Goal: Task Accomplishment & Management: Use online tool/utility

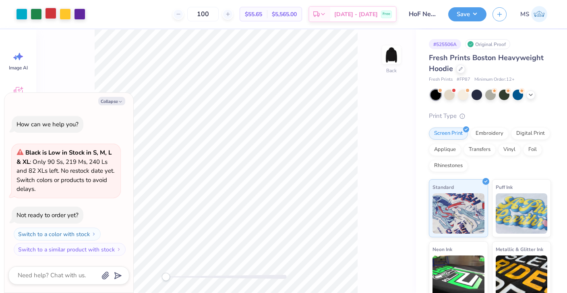
click at [50, 15] on div at bounding box center [50, 13] width 11 height 11
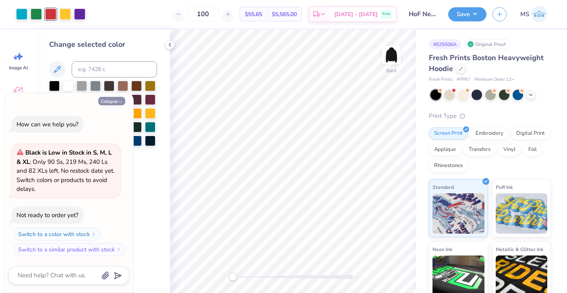
click at [116, 100] on button "Collapse" at bounding box center [111, 101] width 27 height 8
type textarea "x"
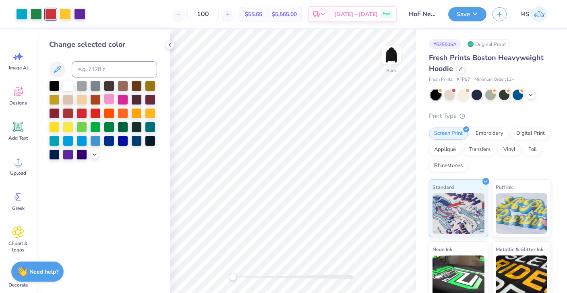
click at [110, 100] on div at bounding box center [109, 98] width 10 height 10
click at [63, 6] on div "Art colors" at bounding box center [42, 14] width 85 height 28
click at [63, 9] on div at bounding box center [65, 13] width 11 height 11
click at [68, 86] on div at bounding box center [68, 85] width 10 height 10
click at [26, 14] on div at bounding box center [21, 13] width 11 height 11
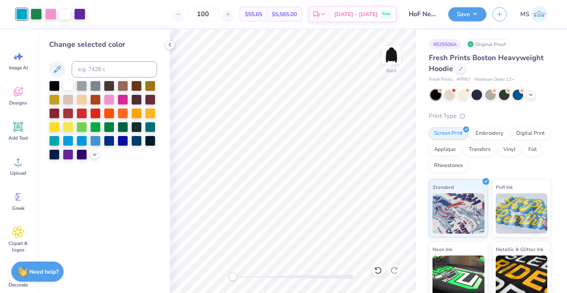
click at [69, 85] on div at bounding box center [68, 85] width 10 height 10
click at [461, 70] on icon at bounding box center [461, 68] width 4 height 4
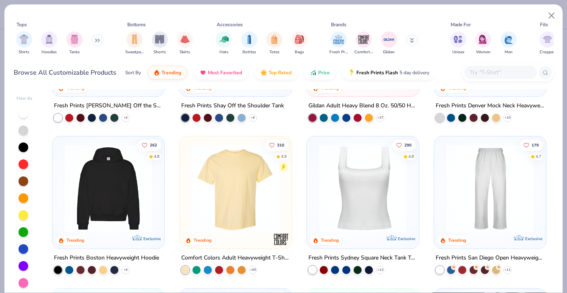
scroll to position [118, 0]
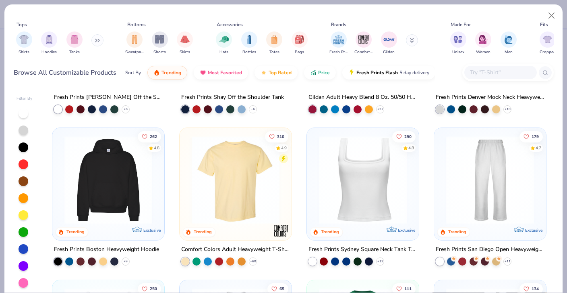
click at [245, 220] on img at bounding box center [236, 180] width 96 height 88
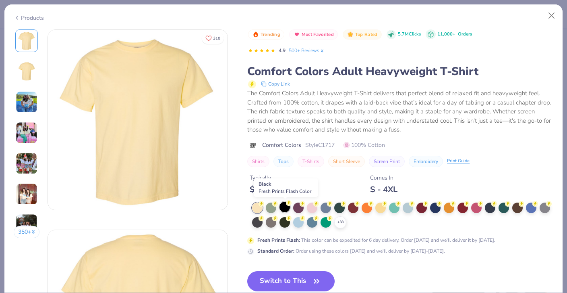
click at [288, 205] on div at bounding box center [285, 206] width 10 height 10
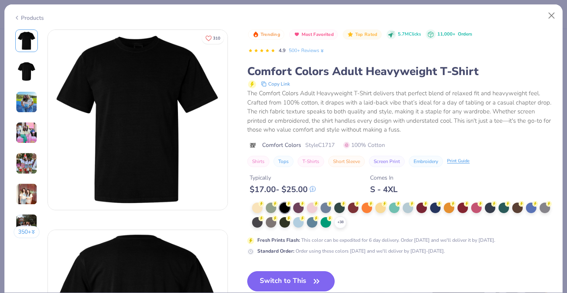
click at [290, 281] on button "Switch to This" at bounding box center [290, 281] width 87 height 20
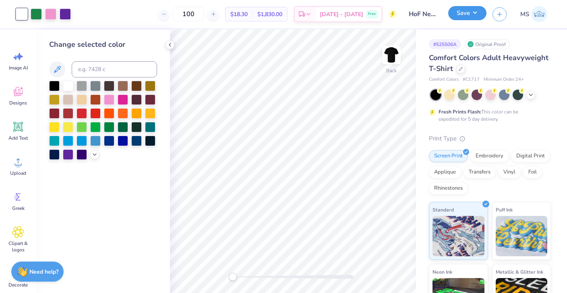
click at [466, 12] on button "Save" at bounding box center [467, 13] width 38 height 14
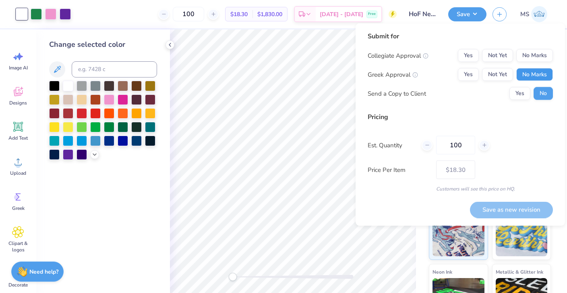
click at [526, 72] on button "No Marks" at bounding box center [535, 74] width 37 height 13
click at [526, 56] on button "No Marks" at bounding box center [535, 55] width 37 height 13
click at [507, 207] on button "Save as new revision" at bounding box center [511, 209] width 83 height 17
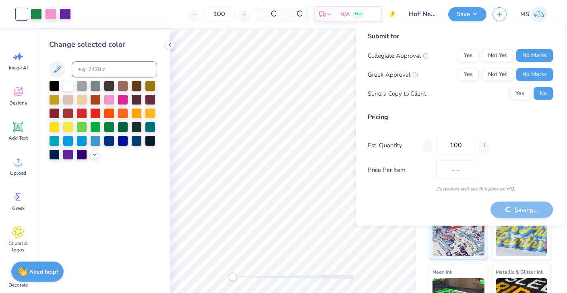
type input "$18.30"
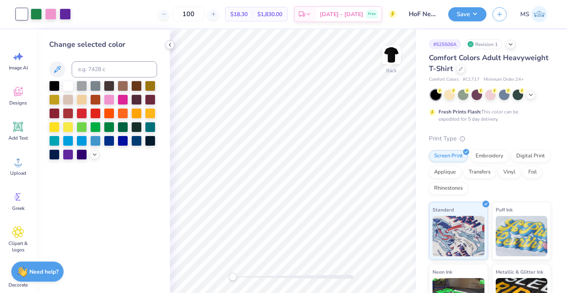
click at [172, 44] on icon at bounding box center [170, 45] width 6 height 6
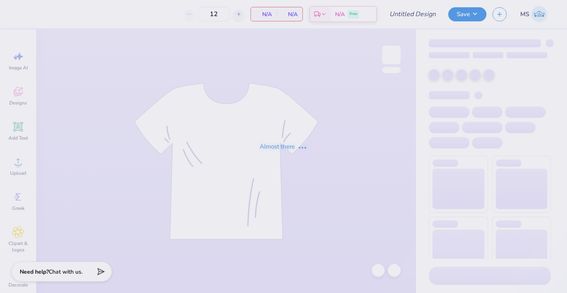
type input "HoF Staff Sweatshirts"
type input "100"
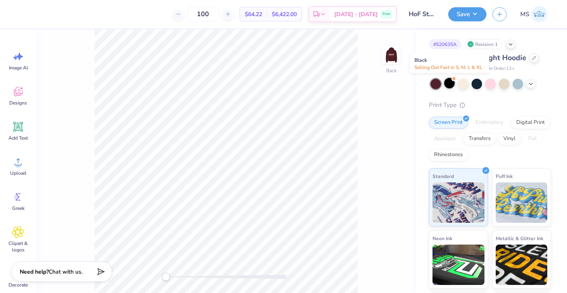
click at [450, 78] on div at bounding box center [449, 83] width 10 height 10
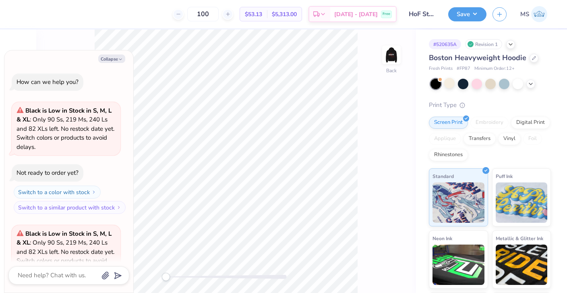
scroll to position [81, 0]
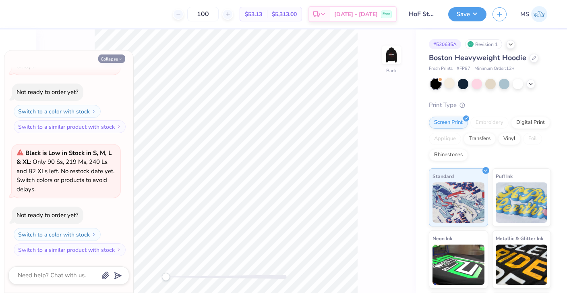
click at [118, 62] on button "Collapse" at bounding box center [111, 58] width 27 height 8
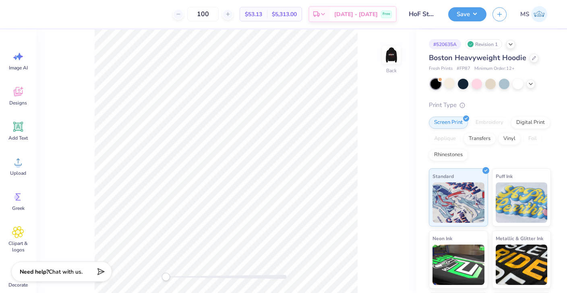
type textarea "x"
click at [397, 60] on img at bounding box center [392, 55] width 32 height 32
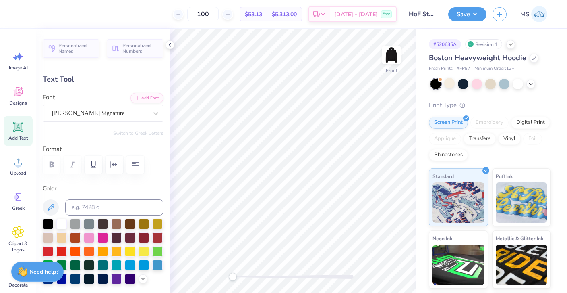
scroll to position [0, 1]
type textarea "Challenge"
type input "0.0"
type input "5.95"
type input "5.06"
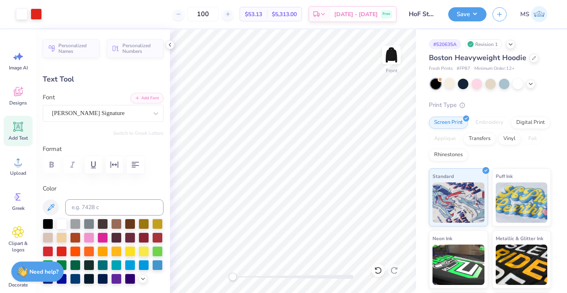
type input "6.00"
type input "-12.3"
type input "7.78"
type input "3.79"
type input "11.37"
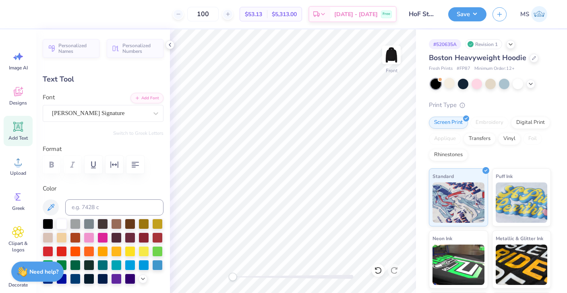
type input "5.95"
type input "5.06"
type input "5.56"
type input "0.0"
type input "7.78"
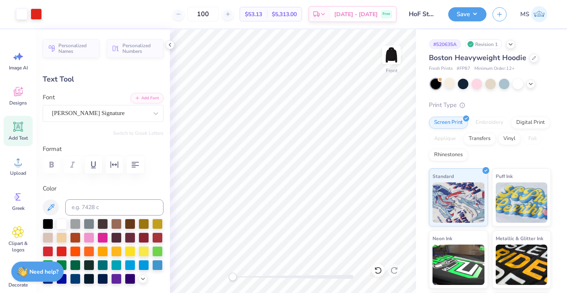
type input "3.79"
type input "11.36"
type input "-12.3"
type input "5.95"
type input "5.06"
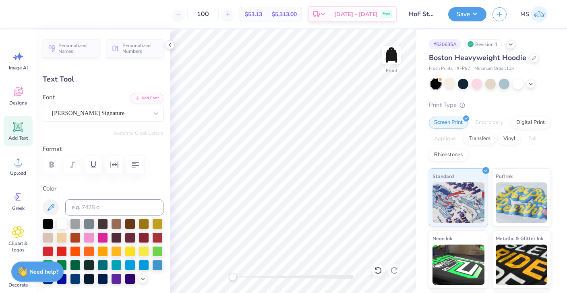
type input "6.30"
type input "7.78"
type input "3.79"
type input "11.36"
type input "0.0"
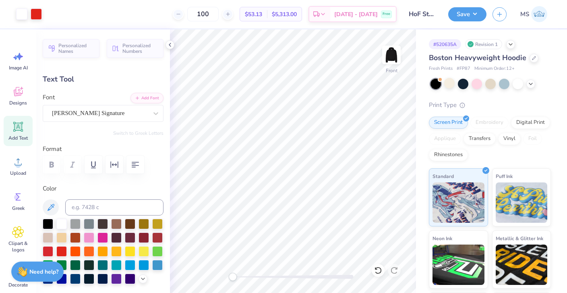
type input "5.13"
type input "2.50"
type input "13.91"
type input "-12.3"
type input "6.47"
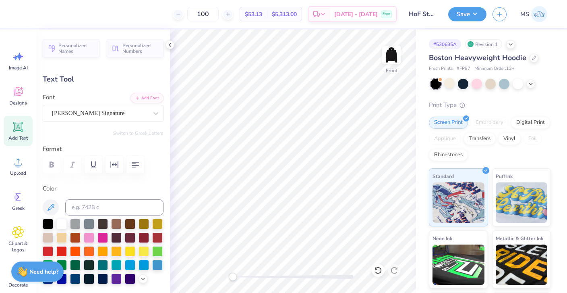
type input "2.48"
type input "15.15"
type input "0.0"
type input "6.32"
type input "2.79"
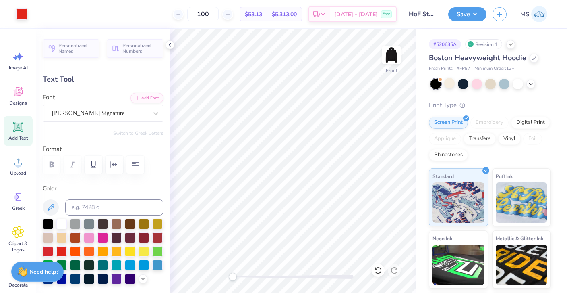
type input "15.09"
type input "0.0"
type input "15.15"
type input "-17.3"
type input "6.67"
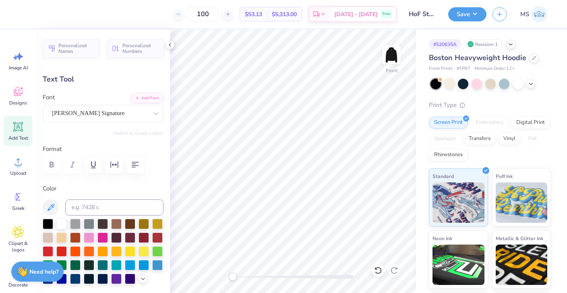
type input "2.95"
type input "14.94"
type input "0.0"
click at [453, 8] on button "Save" at bounding box center [467, 13] width 38 height 14
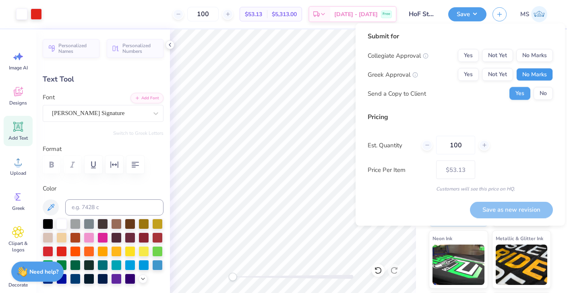
click at [533, 70] on button "No Marks" at bounding box center [535, 74] width 37 height 13
click at [533, 50] on button "No Marks" at bounding box center [535, 55] width 37 height 13
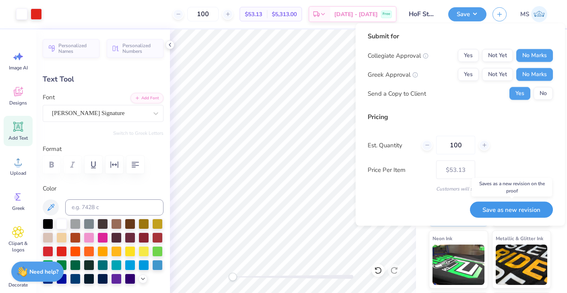
click at [528, 205] on button "Save as new revision" at bounding box center [511, 209] width 83 height 17
type input "$53.13"
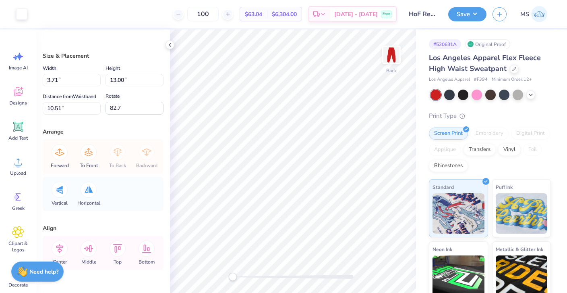
type input "4.09"
type input "14.32"
type input "10.50"
click at [378, 270] on icon at bounding box center [378, 270] width 8 height 8
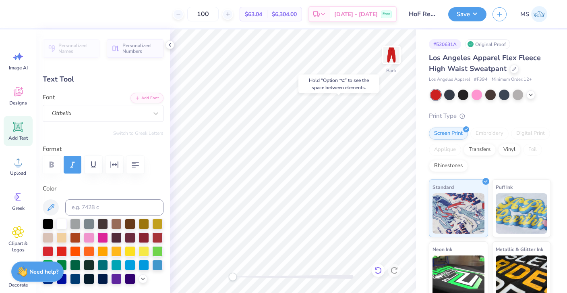
type input "0.0"
click at [532, 95] on icon at bounding box center [531, 94] width 6 height 6
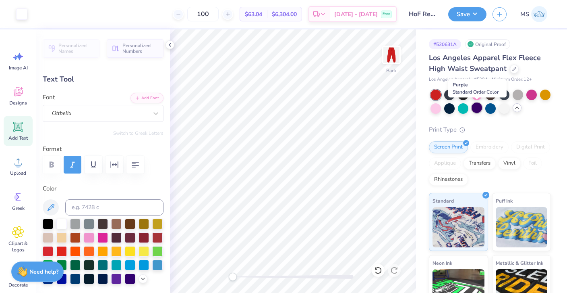
click at [479, 106] on div at bounding box center [477, 107] width 10 height 10
click at [473, 110] on div at bounding box center [477, 107] width 10 height 10
click at [436, 110] on div at bounding box center [436, 107] width 10 height 10
click at [480, 109] on div at bounding box center [477, 107] width 10 height 10
click at [517, 68] on div at bounding box center [514, 68] width 9 height 9
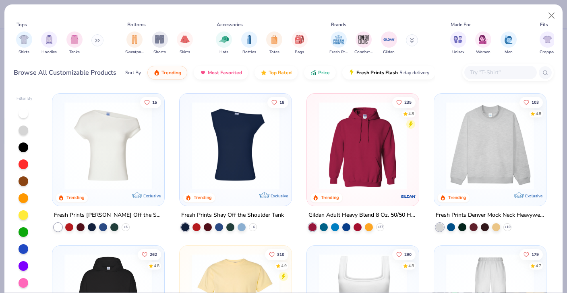
click at [103, 41] on button at bounding box center [97, 40] width 12 height 12
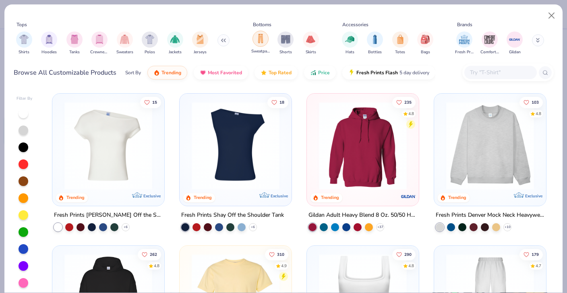
click at [259, 42] on img "filter for Sweatpants" at bounding box center [260, 38] width 9 height 9
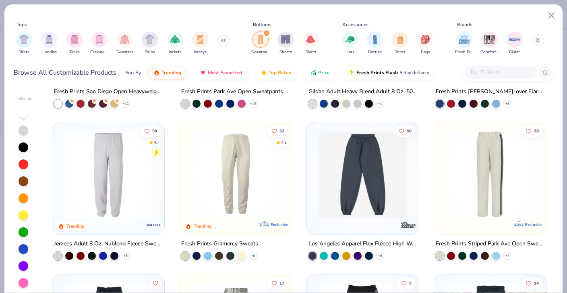
scroll to position [125, 0]
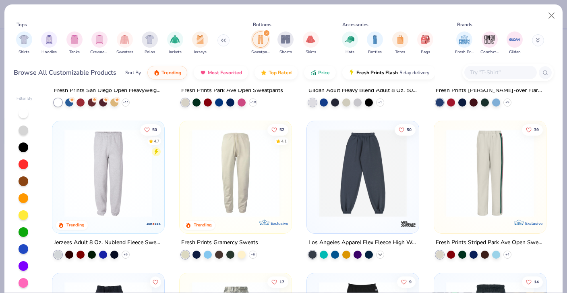
click at [378, 251] on icon at bounding box center [380, 254] width 6 height 6
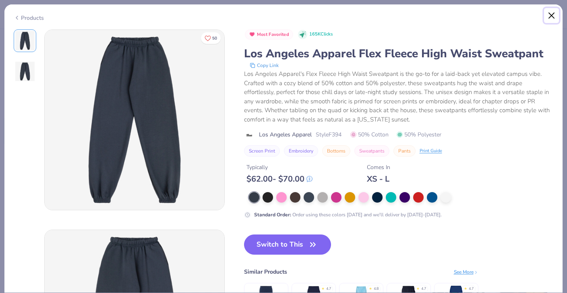
click at [548, 14] on button "Close" at bounding box center [551, 15] width 15 height 15
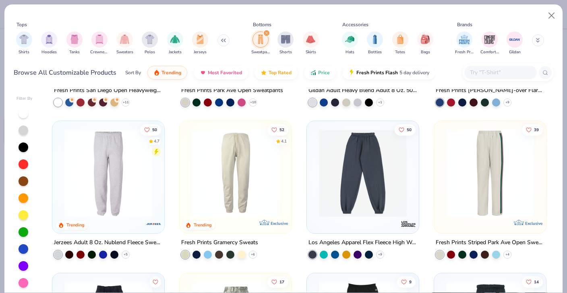
click at [25, 268] on div at bounding box center [24, 266] width 10 height 10
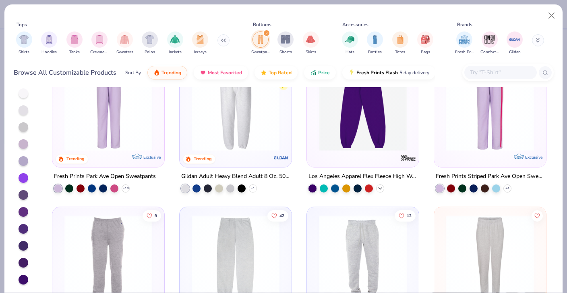
click at [380, 189] on icon at bounding box center [380, 188] width 6 height 6
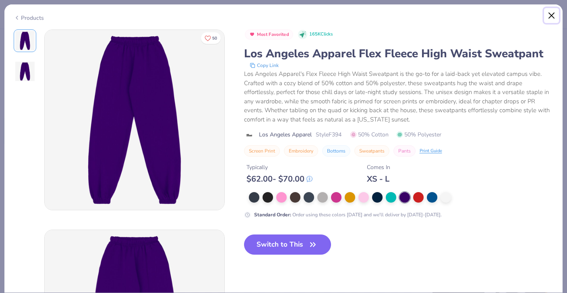
click at [550, 16] on button "Close" at bounding box center [551, 15] width 15 height 15
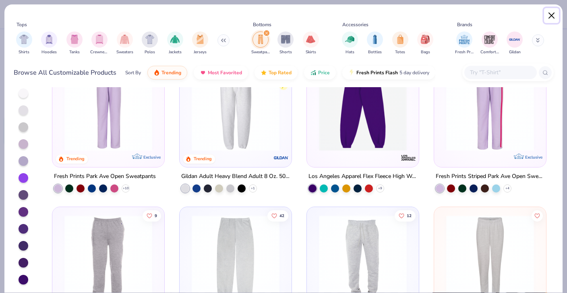
click at [552, 17] on button "Close" at bounding box center [551, 15] width 15 height 15
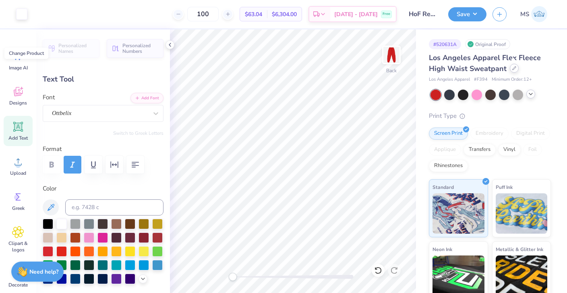
click at [511, 65] on div at bounding box center [514, 68] width 9 height 9
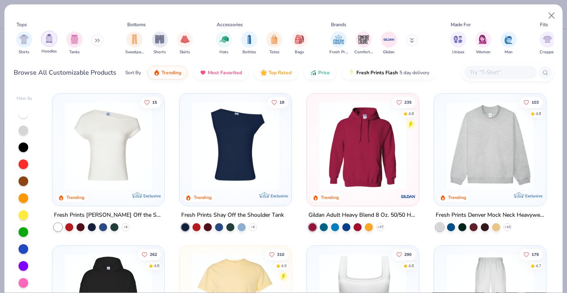
click at [53, 40] on img "filter for Hoodies" at bounding box center [49, 38] width 9 height 9
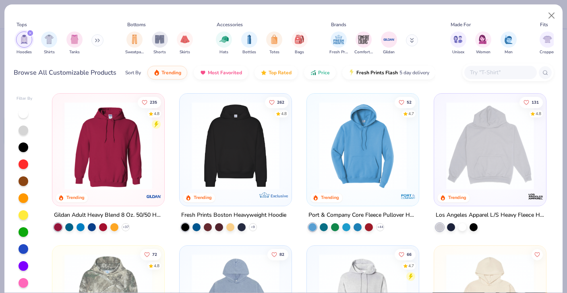
click at [24, 265] on div at bounding box center [24, 266] width 10 height 10
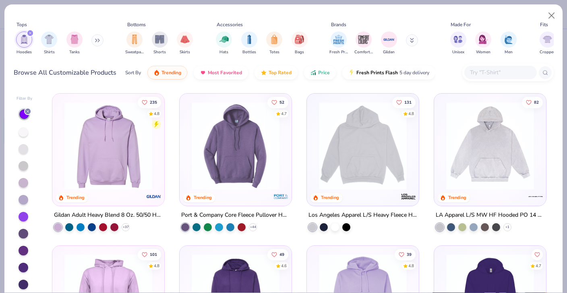
click at [122, 176] on img at bounding box center [108, 146] width 96 height 88
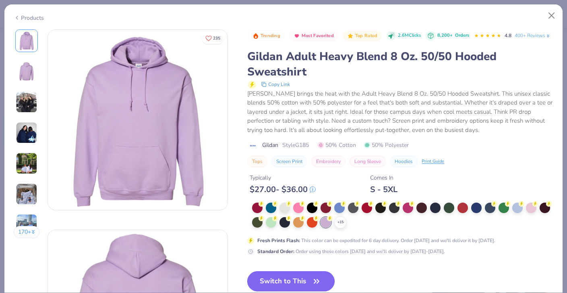
click at [289, 276] on button "Switch to This" at bounding box center [290, 281] width 87 height 20
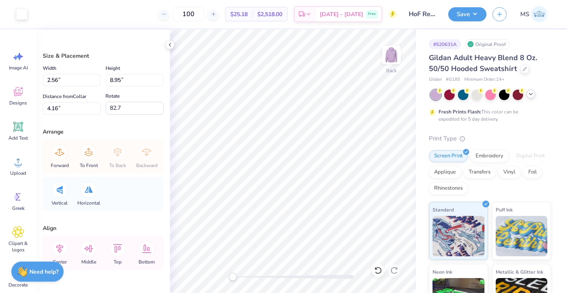
type input "2.56"
type input "8.95"
type input "4.16"
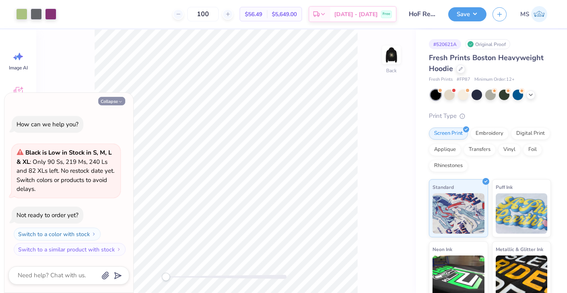
click at [108, 100] on button "Collapse" at bounding box center [111, 101] width 27 height 8
type textarea "x"
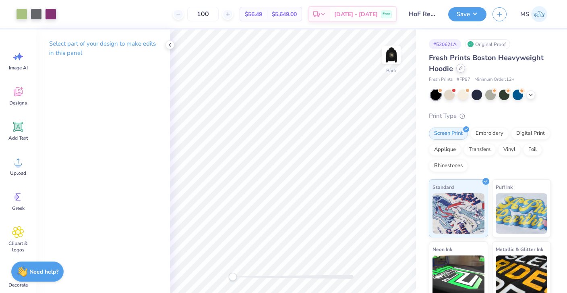
click at [461, 71] on div at bounding box center [461, 68] width 9 height 9
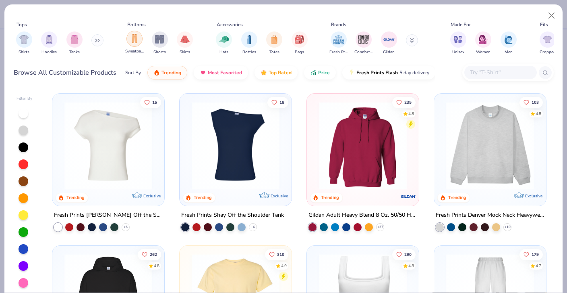
click at [128, 40] on div "filter for Sweatpants" at bounding box center [135, 39] width 16 height 16
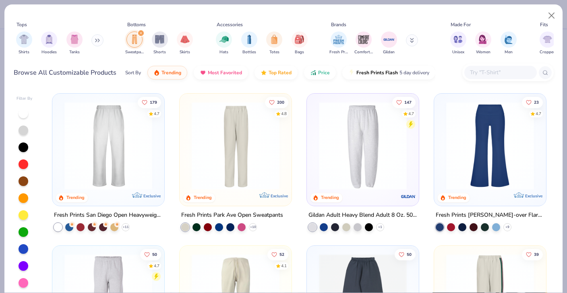
scroll to position [122, 0]
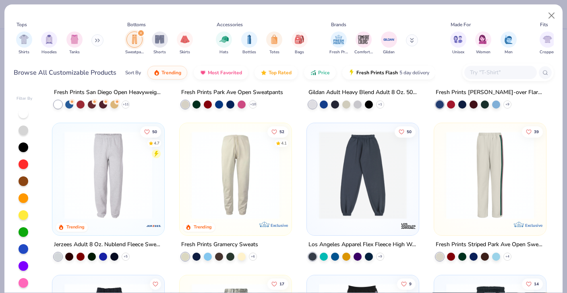
click at [350, 175] on img at bounding box center [363, 175] width 96 height 88
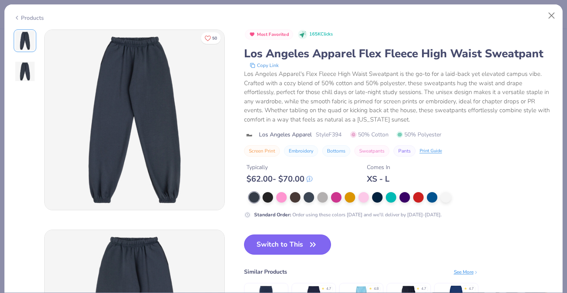
click at [272, 246] on button "Switch to This" at bounding box center [287, 244] width 87 height 20
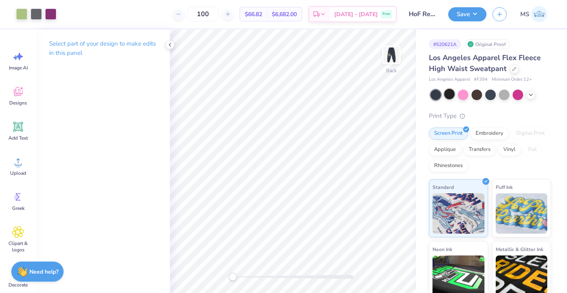
click at [450, 93] on div at bounding box center [449, 94] width 10 height 10
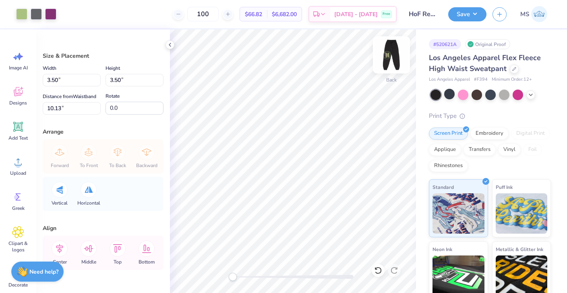
click at [394, 54] on img at bounding box center [392, 55] width 32 height 32
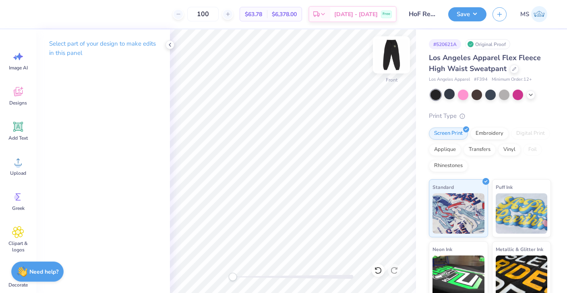
click at [398, 57] on img at bounding box center [392, 55] width 32 height 32
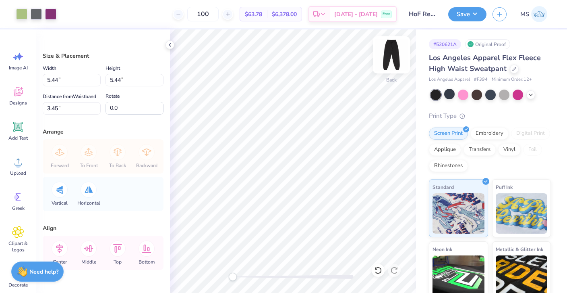
type input "5.44"
type input "3.45"
type input "6.48"
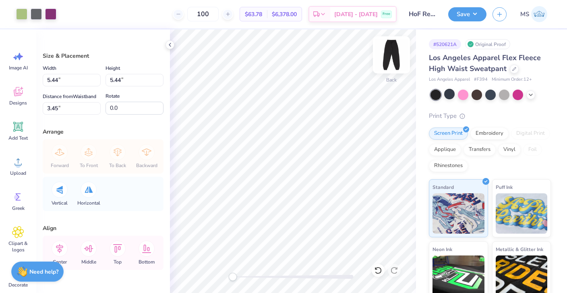
type input "4.46"
type input "5.25"
type input "5.70"
click at [170, 44] on icon at bounding box center [170, 45] width 6 height 6
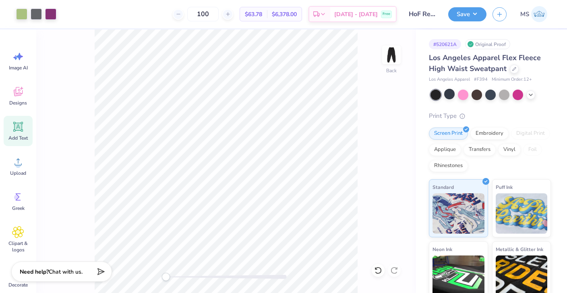
click at [21, 131] on icon at bounding box center [18, 126] width 12 height 12
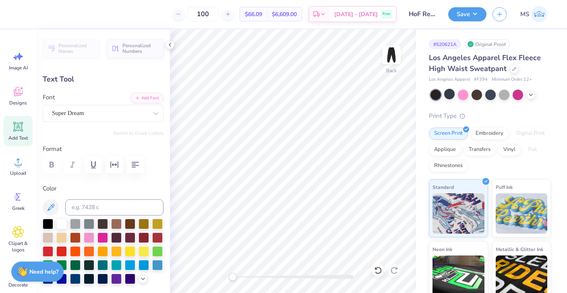
scroll to position [0, 1]
type textarea "Hall of Fame"
type input "11.38"
type input "1.43"
type input "20.53"
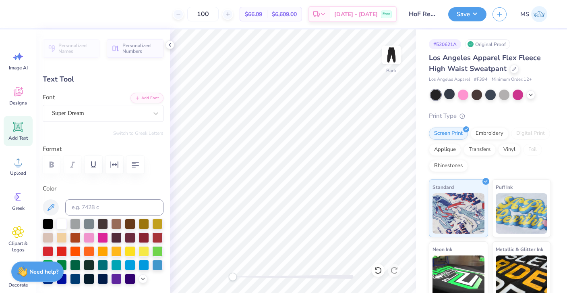
type input "-85.6"
type input "3.31"
type input "16.79"
type input "10.16"
type input "0.0"
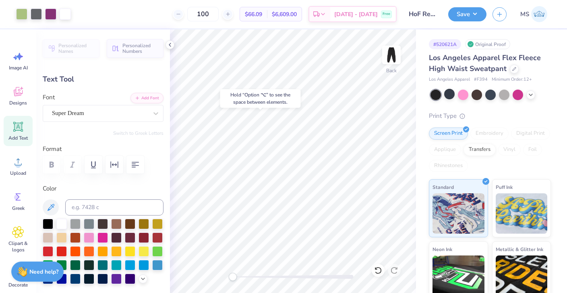
type input "12.10"
type input "0.0"
type input "4.81"
type input "16.67"
type input "12.20"
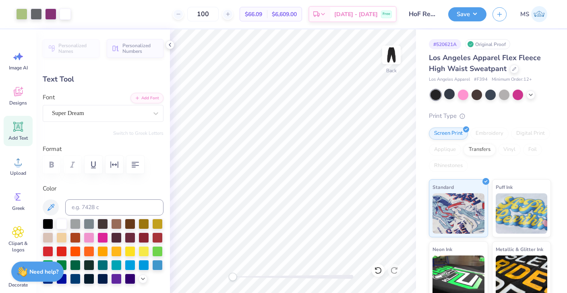
type input "-80.1"
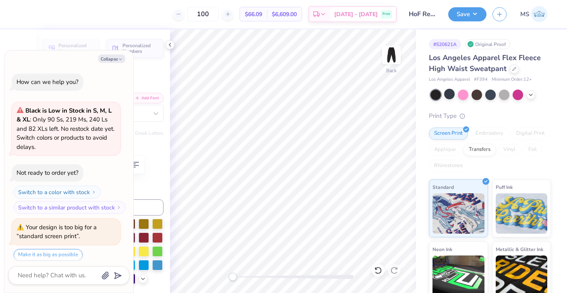
scroll to position [25, 0]
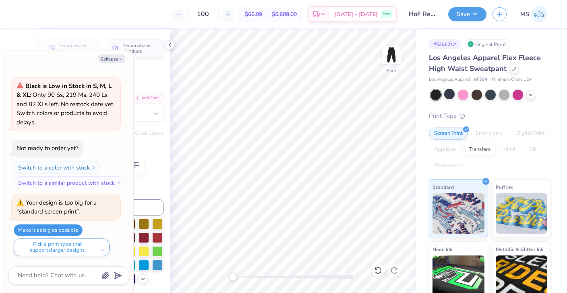
click at [60, 226] on button "Make it as big as possible" at bounding box center [48, 230] width 69 height 12
type textarea "x"
type input "5.20"
type input "18.00"
type input "10.86"
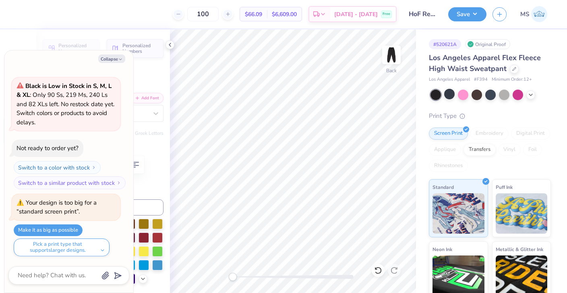
click at [166, 133] on div "Personalized Names Personalized Numbers Text Tool Add Font Font Super Dream Swi…" at bounding box center [103, 160] width 134 height 263
click at [122, 58] on button "Collapse" at bounding box center [111, 58] width 27 height 8
type textarea "x"
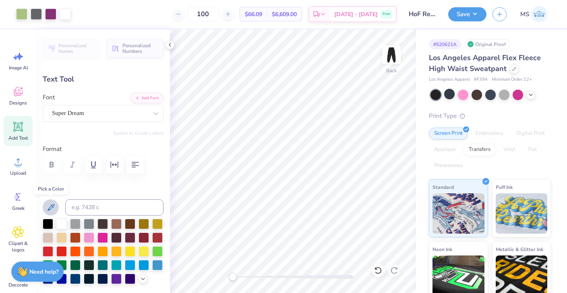
click at [55, 208] on icon at bounding box center [51, 207] width 10 height 10
click at [85, 206] on input at bounding box center [114, 207] width 98 height 16
type input "-80.1"
click at [95, 209] on input at bounding box center [114, 207] width 98 height 16
type input "512"
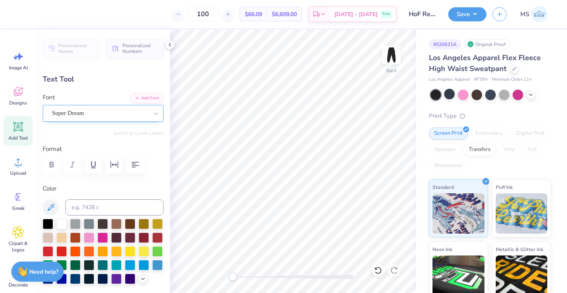
click at [125, 113] on div "Super Dream" at bounding box center [100, 113] width 98 height 12
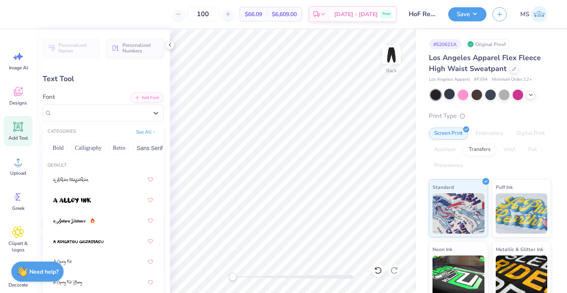
scroll to position [0, 0]
click at [55, 148] on button "Greek" at bounding box center [58, 147] width 21 height 13
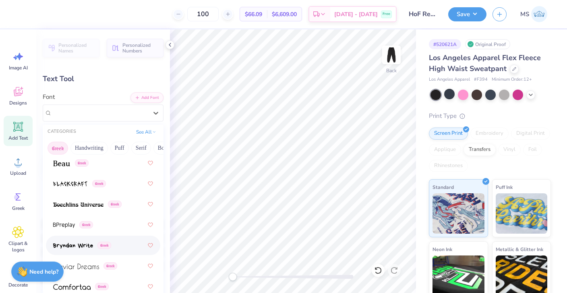
scroll to position [195, 0]
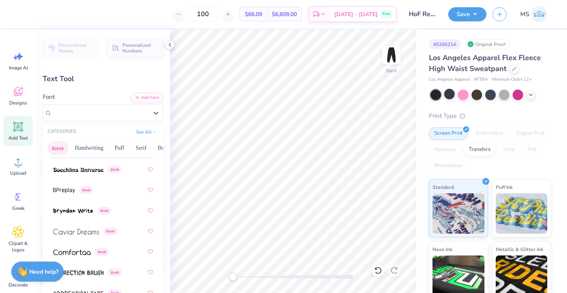
click at [80, 158] on div "Greek" at bounding box center [103, 148] width 114 height 19
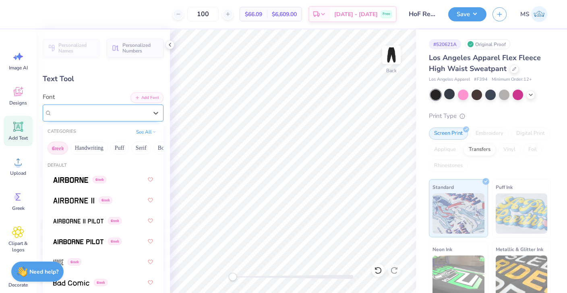
click at [75, 116] on div "Blackcraft Greek" at bounding box center [100, 112] width 98 height 12
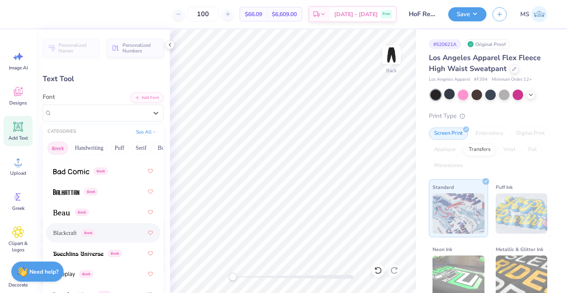
scroll to position [112, 0]
click at [93, 256] on span at bounding box center [78, 253] width 50 height 8
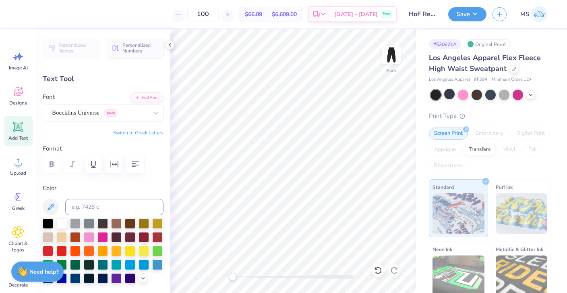
type input "0.0"
type input "5.46"
type input "18.57"
type input "10.45"
type input "0.0"
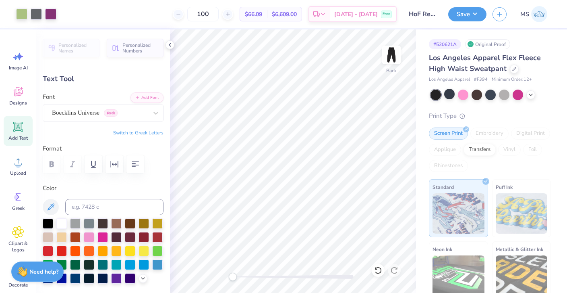
type input "11.35"
type input "0.0"
click at [454, 17] on button "Save" at bounding box center [467, 13] width 38 height 14
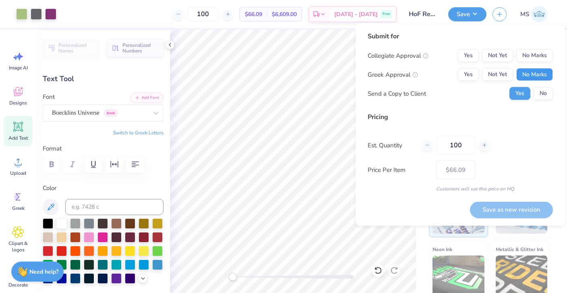
click at [528, 75] on button "No Marks" at bounding box center [535, 74] width 37 height 13
click at [528, 57] on button "No Marks" at bounding box center [535, 55] width 37 height 13
click at [483, 149] on div at bounding box center [484, 144] width 11 height 11
type input "101"
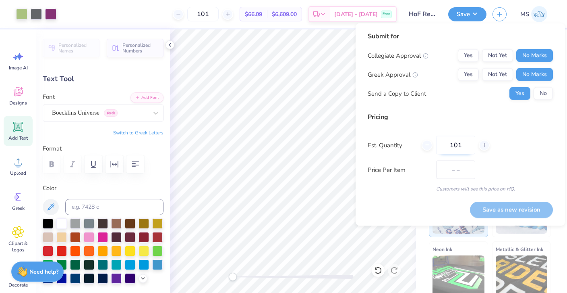
type input "$66.07"
click at [427, 149] on div at bounding box center [427, 144] width 11 height 11
type input "100"
type input "$66.09"
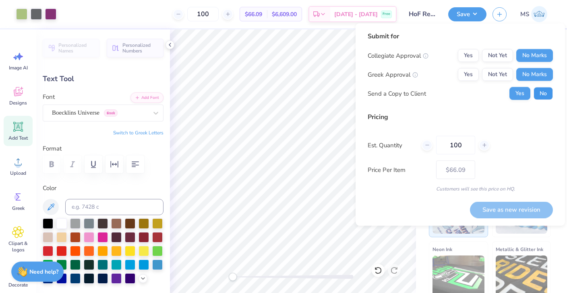
click at [548, 93] on button "No" at bounding box center [543, 93] width 19 height 13
click at [519, 93] on button "Yes" at bounding box center [520, 93] width 21 height 13
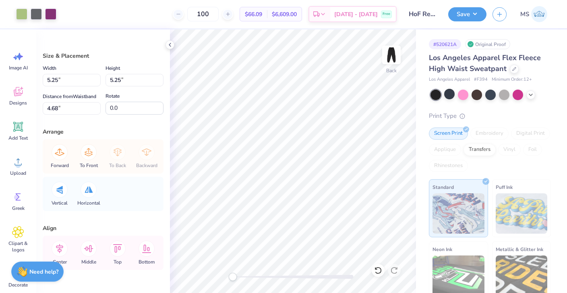
type input "4.65"
click at [390, 50] on img at bounding box center [392, 55] width 32 height 32
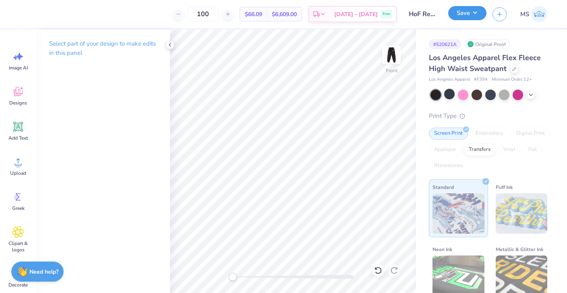
click at [468, 16] on button "Save" at bounding box center [467, 13] width 38 height 14
click at [399, 57] on img at bounding box center [392, 55] width 32 height 32
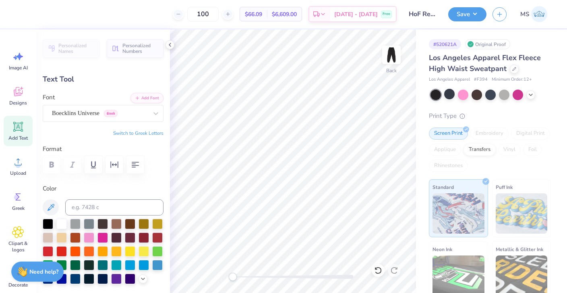
type input "4.98"
type input "16.94"
type input "11.99"
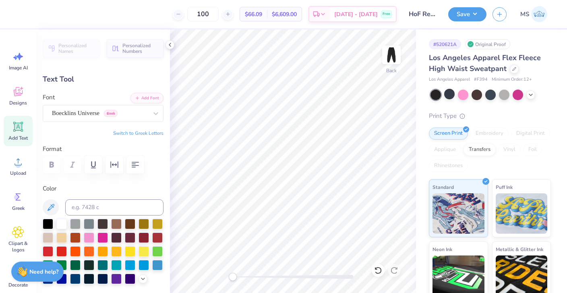
type input "0.0"
click at [466, 13] on button "Save" at bounding box center [467, 13] width 38 height 14
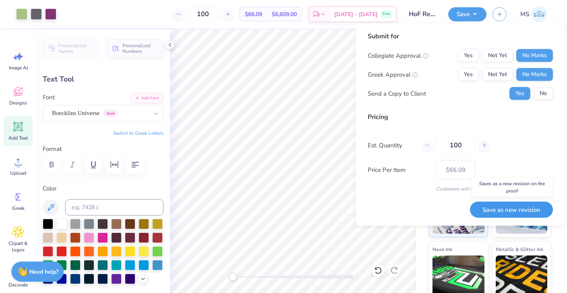
click at [508, 211] on button "Save as new revision" at bounding box center [511, 209] width 83 height 17
type input "$66.09"
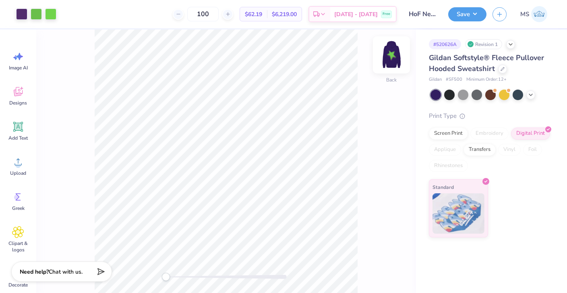
click at [392, 59] on img at bounding box center [392, 55] width 32 height 32
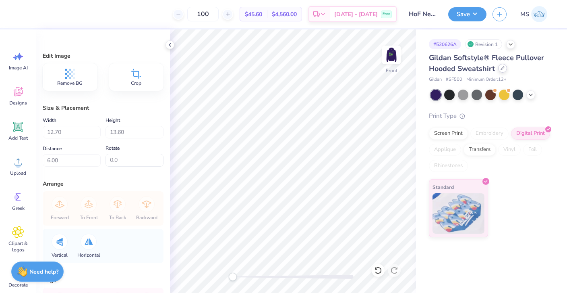
click at [502, 72] on div at bounding box center [502, 68] width 9 height 9
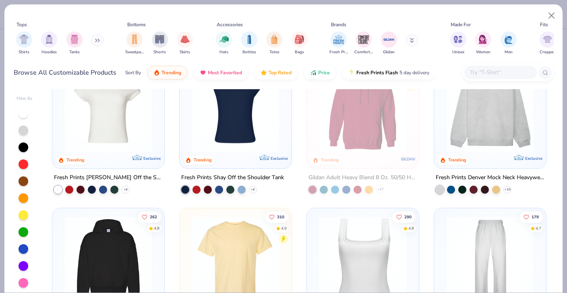
scroll to position [43, 0]
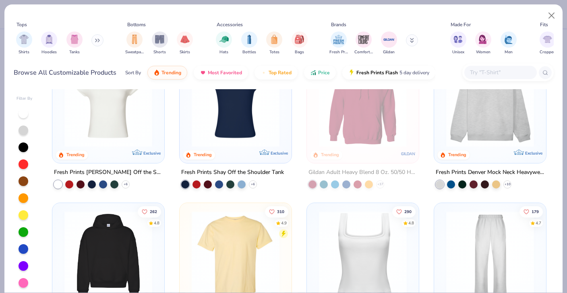
click at [195, 261] on img at bounding box center [236, 255] width 96 height 88
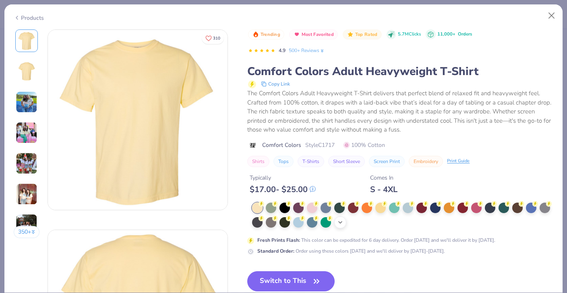
click at [342, 224] on icon at bounding box center [340, 222] width 6 height 6
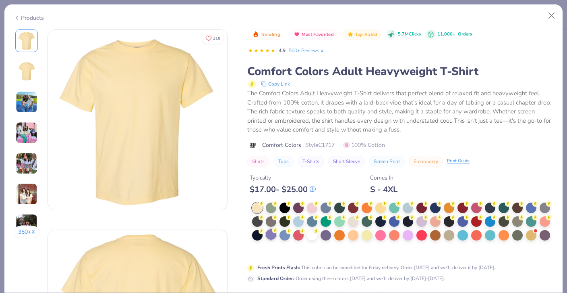
click at [275, 234] on div at bounding box center [271, 234] width 10 height 10
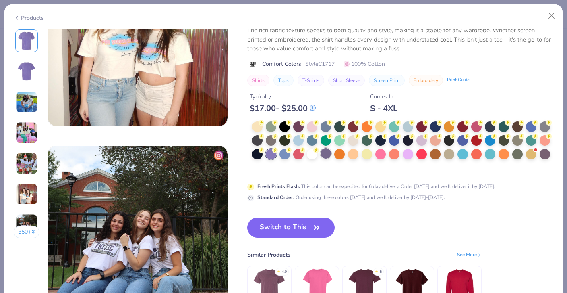
scroll to position [1112, 0]
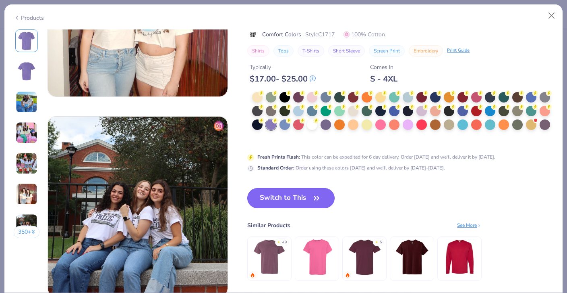
click at [301, 197] on button "Switch to This" at bounding box center [290, 198] width 87 height 20
click at [293, 199] on button "Switch to This" at bounding box center [290, 198] width 87 height 20
click at [278, 198] on button "Switch to This" at bounding box center [290, 198] width 87 height 20
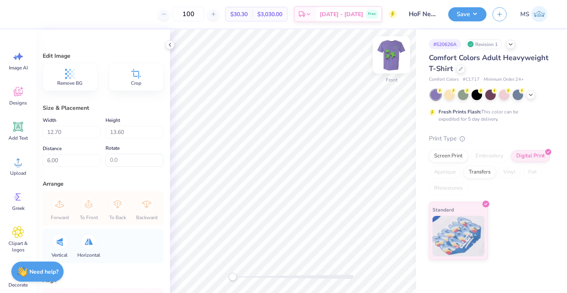
click at [399, 55] on img at bounding box center [392, 55] width 32 height 32
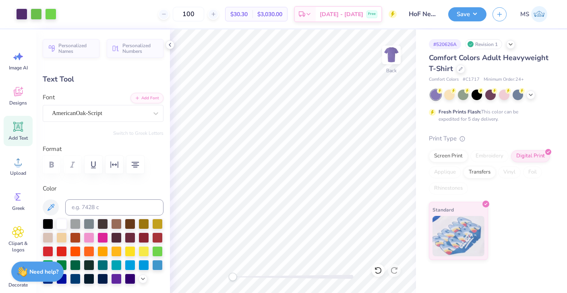
type input "5.21"
type input "2.86"
type input "2.50"
type input "0.54"
type input "0.68"
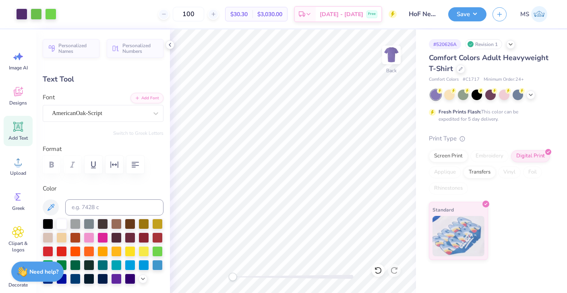
type input "5.21"
type input "2.86"
type input "3.00"
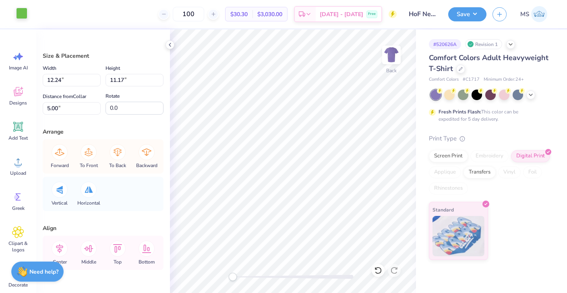
click at [22, 16] on div at bounding box center [21, 13] width 11 height 11
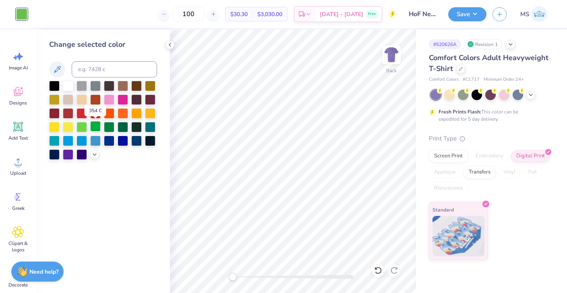
click at [93, 128] on div at bounding box center [95, 126] width 10 height 10
click at [84, 126] on div at bounding box center [82, 126] width 10 height 10
click at [170, 43] on polyline at bounding box center [170, 44] width 2 height 3
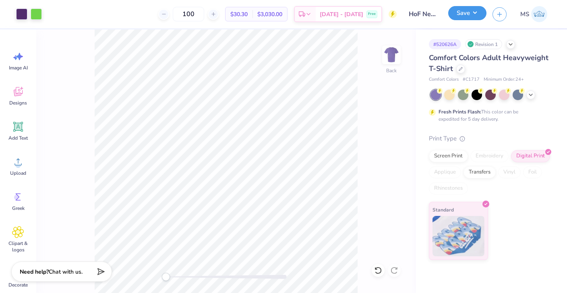
click at [459, 17] on button "Save" at bounding box center [467, 13] width 38 height 14
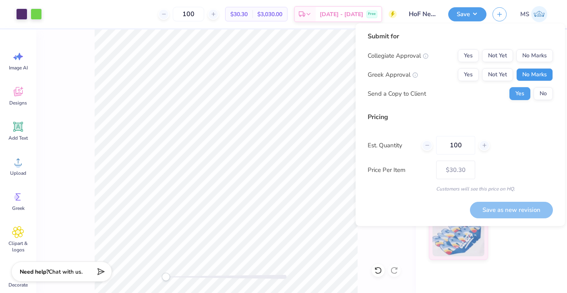
click at [527, 71] on button "No Marks" at bounding box center [535, 74] width 37 height 13
click at [527, 54] on button "No Marks" at bounding box center [535, 55] width 37 height 13
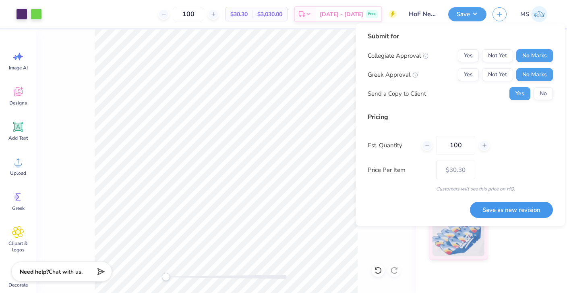
click at [503, 205] on button "Save as new revision" at bounding box center [511, 209] width 83 height 17
type input "$30.30"
